Goal: Task Accomplishment & Management: Manage account settings

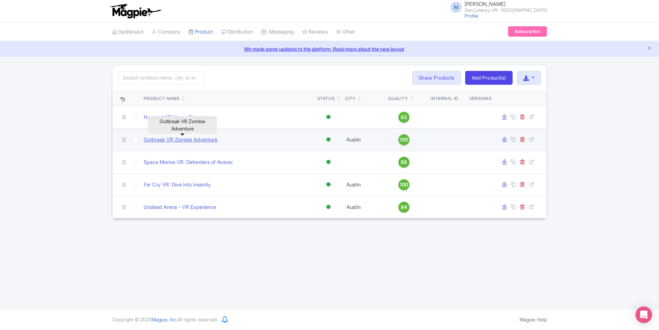
click at [156, 142] on link "Outbreak VR Zombie Adventure" at bounding box center [181, 140] width 74 height 8
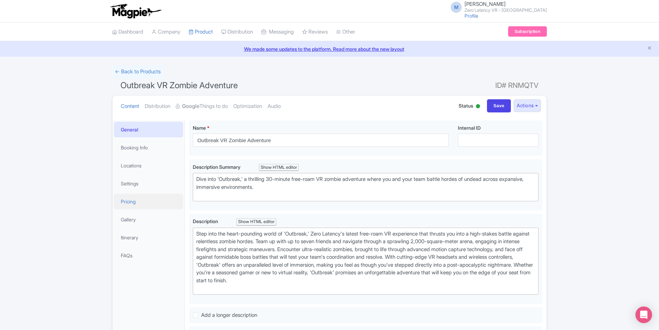
click at [143, 200] on link "Pricing" at bounding box center [148, 202] width 69 height 16
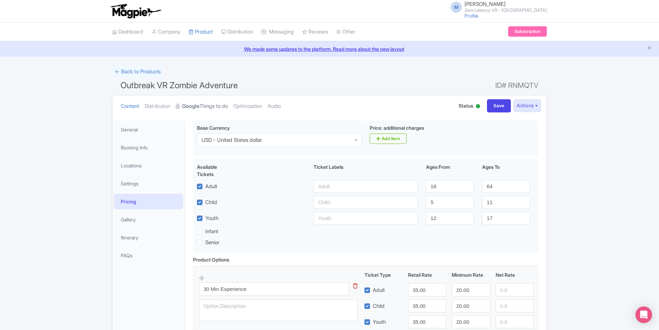
click at [203, 105] on link "Google Things to do" at bounding box center [202, 107] width 52 height 22
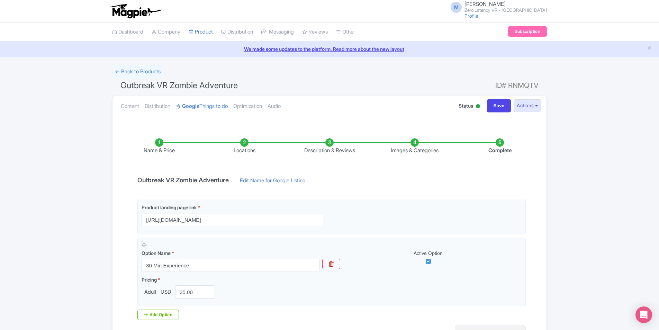
click at [504, 144] on li "Complete" at bounding box center [499, 146] width 85 height 16
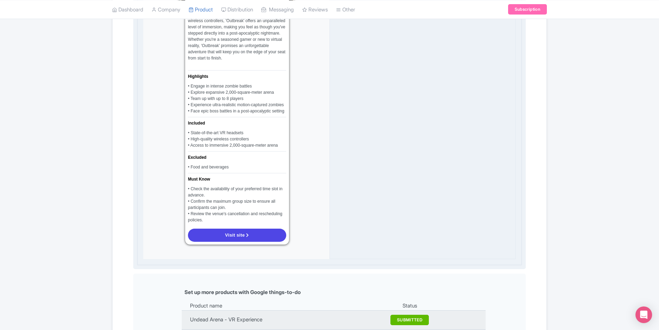
scroll to position [519, 0]
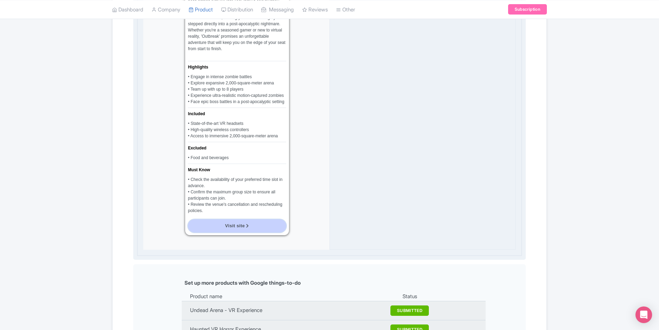
click at [268, 221] on link "Visit site" at bounding box center [237, 225] width 98 height 13
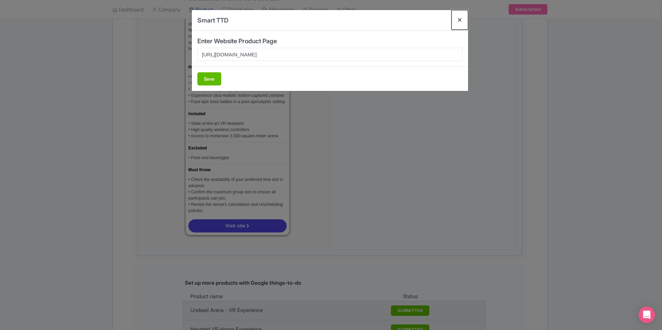
click at [459, 19] on button "Close" at bounding box center [459, 20] width 17 height 20
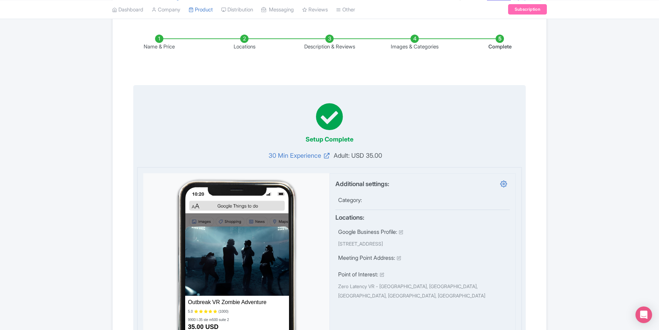
scroll to position [0, 0]
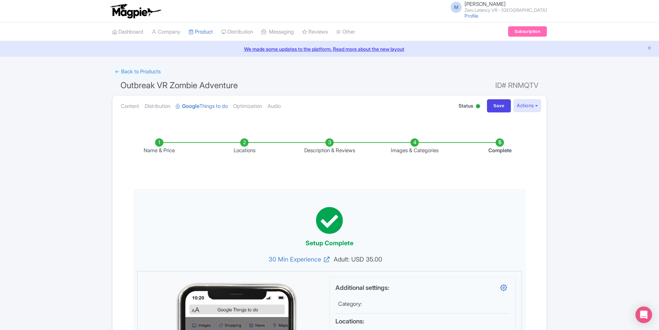
click at [162, 146] on li "Name & Price" at bounding box center [159, 146] width 85 height 16
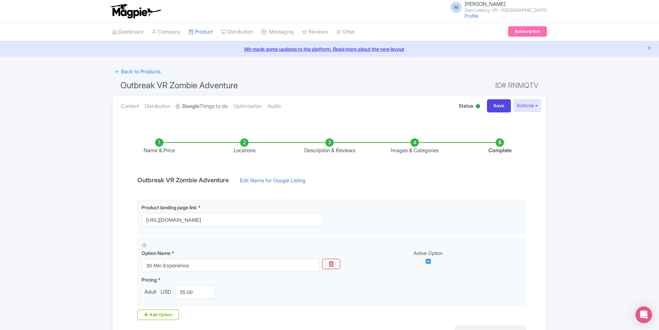
click at [213, 105] on link "Google Things to do" at bounding box center [202, 107] width 52 height 22
click at [149, 71] on link "← Back to Products" at bounding box center [137, 71] width 51 height 13
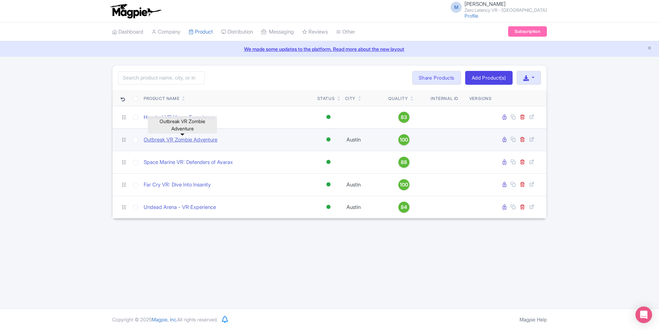
click at [188, 143] on link "Outbreak VR Zombie Adventure" at bounding box center [181, 140] width 74 height 8
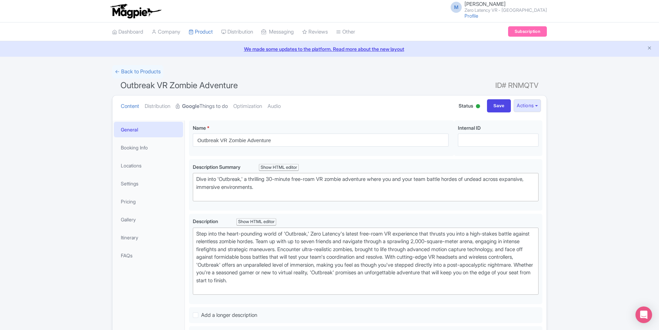
click at [199, 108] on strong "Google" at bounding box center [190, 106] width 17 height 8
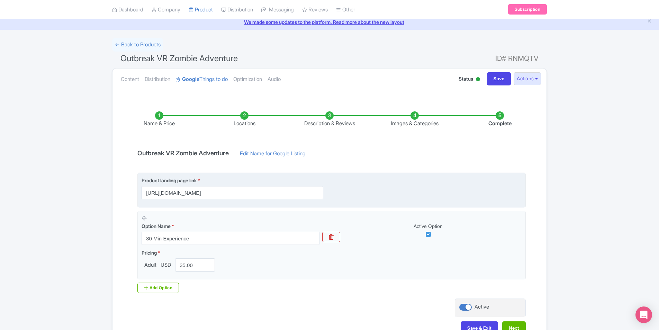
scroll to position [35, 0]
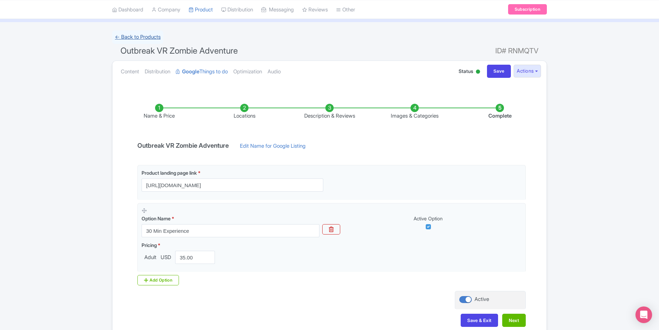
click at [135, 35] on link "← Back to Products" at bounding box center [137, 36] width 51 height 13
